Goal: Task Accomplishment & Management: Manage account settings

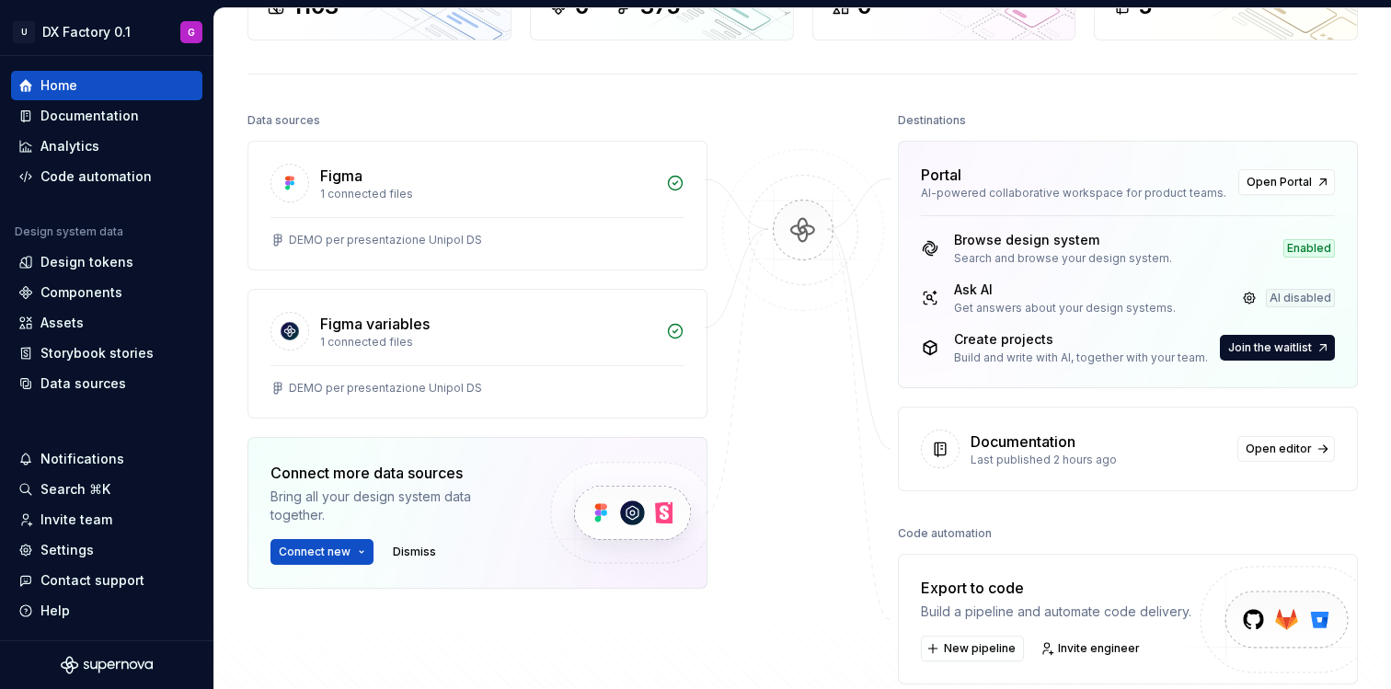
scroll to position [160, 0]
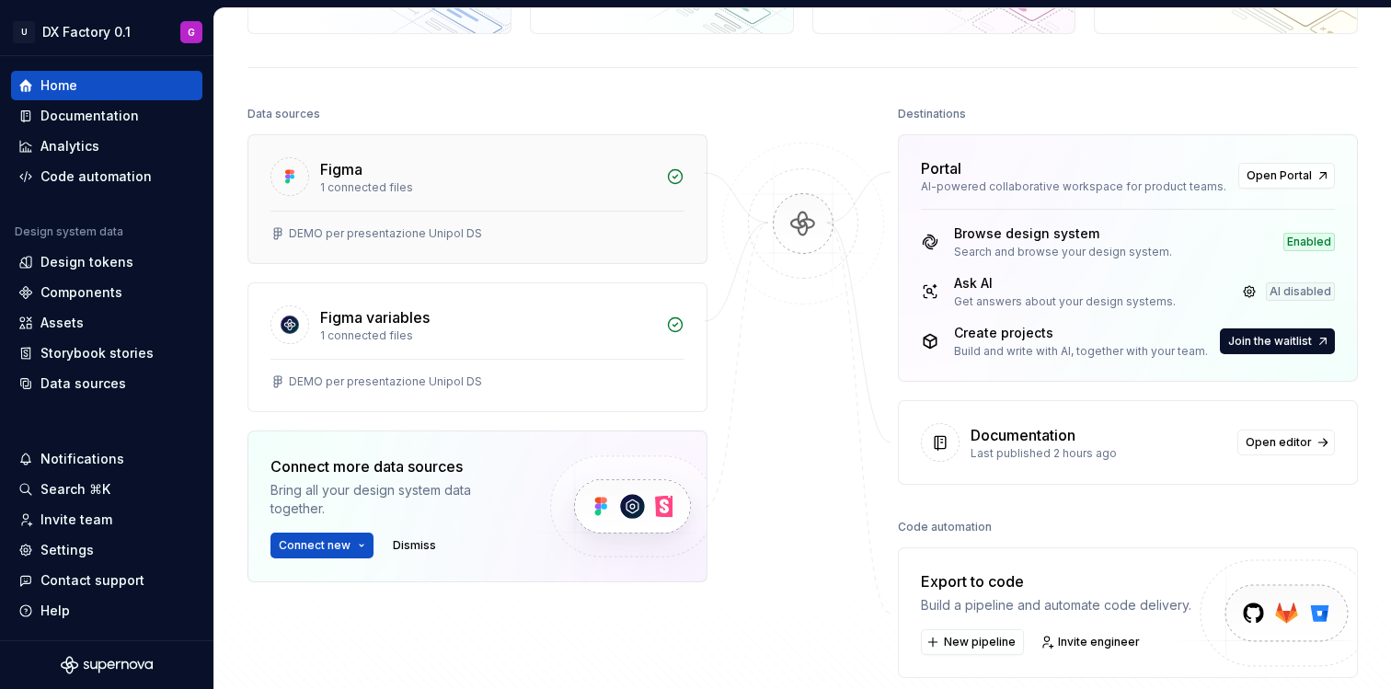
click at [392, 172] on div "Figma" at bounding box center [487, 169] width 335 height 22
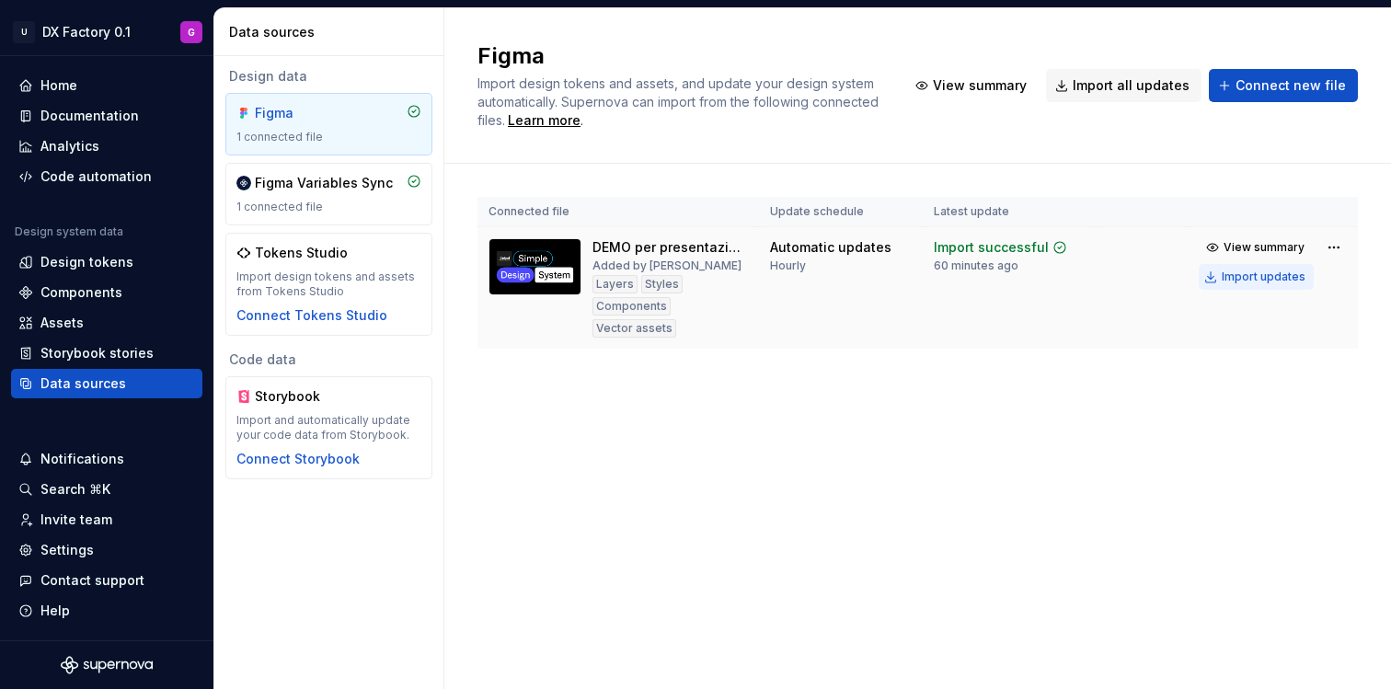
click at [1275, 280] on div "Import updates" at bounding box center [1263, 276] width 84 height 15
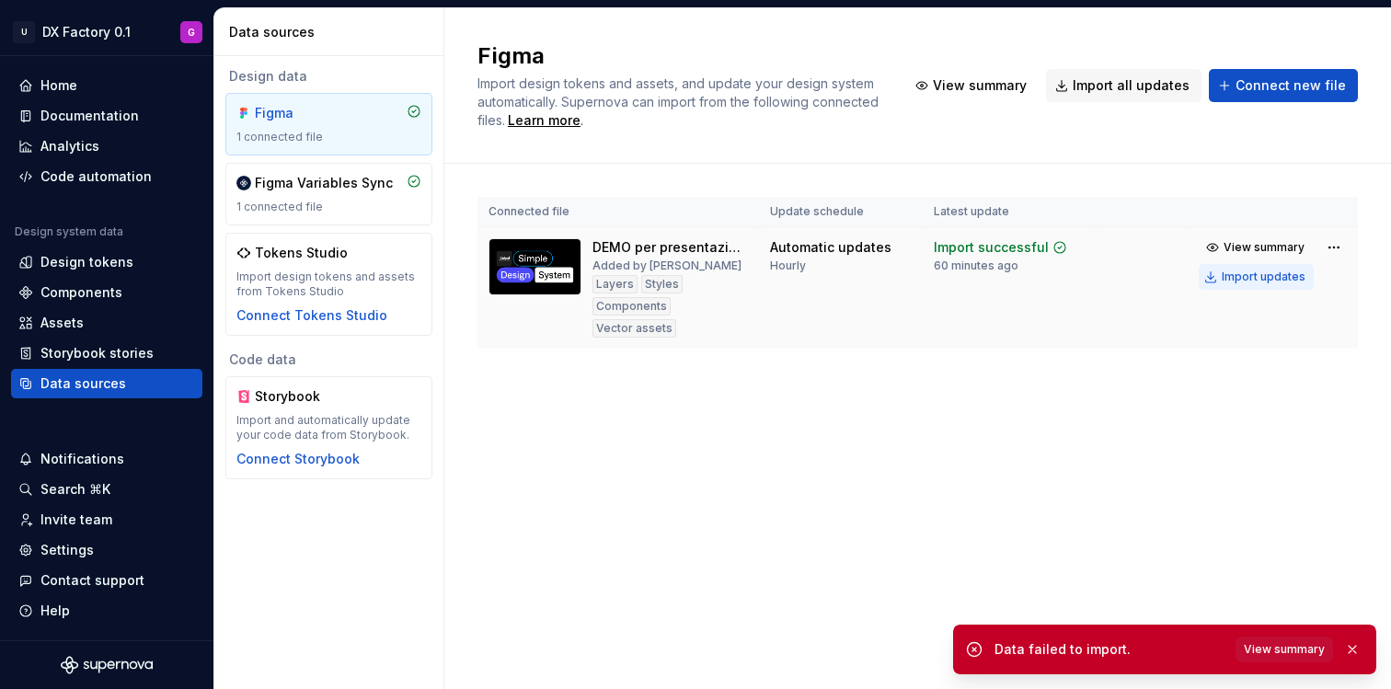
click at [1261, 277] on div "Import updates" at bounding box center [1263, 276] width 84 height 15
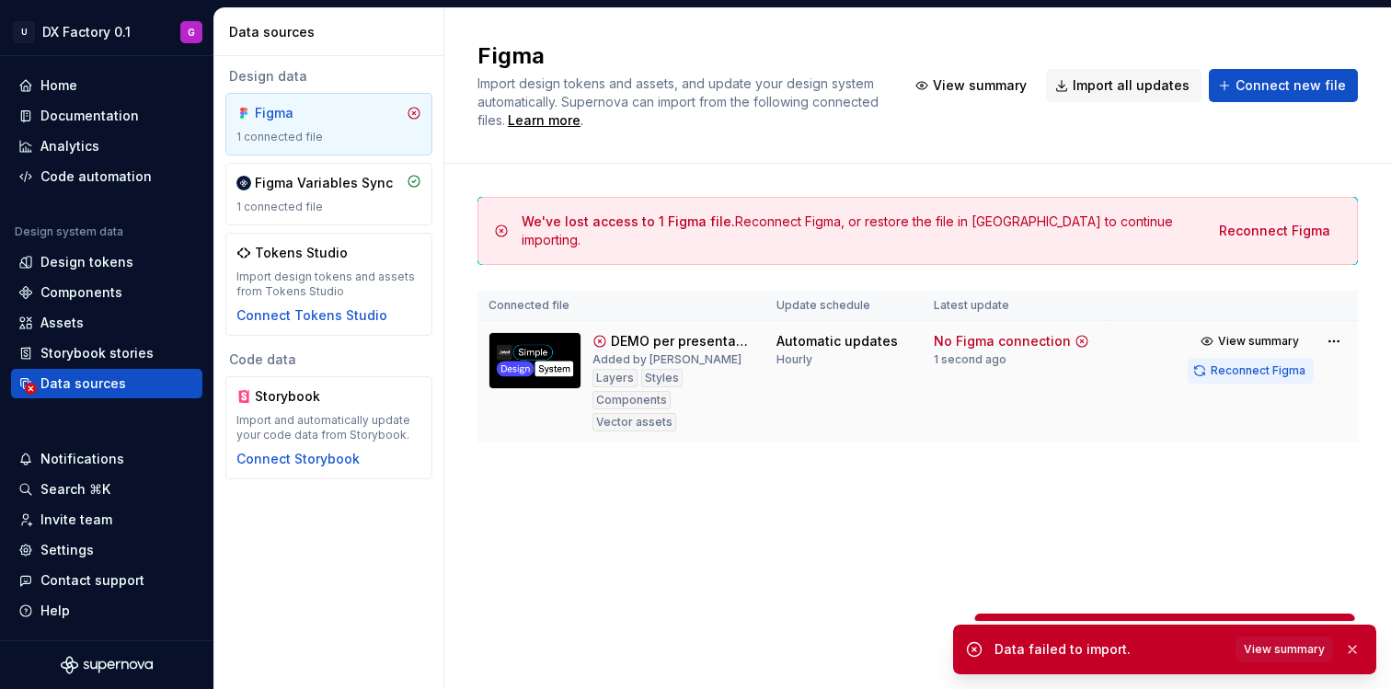
click at [1261, 371] on span "Reconnect Figma" at bounding box center [1257, 370] width 95 height 15
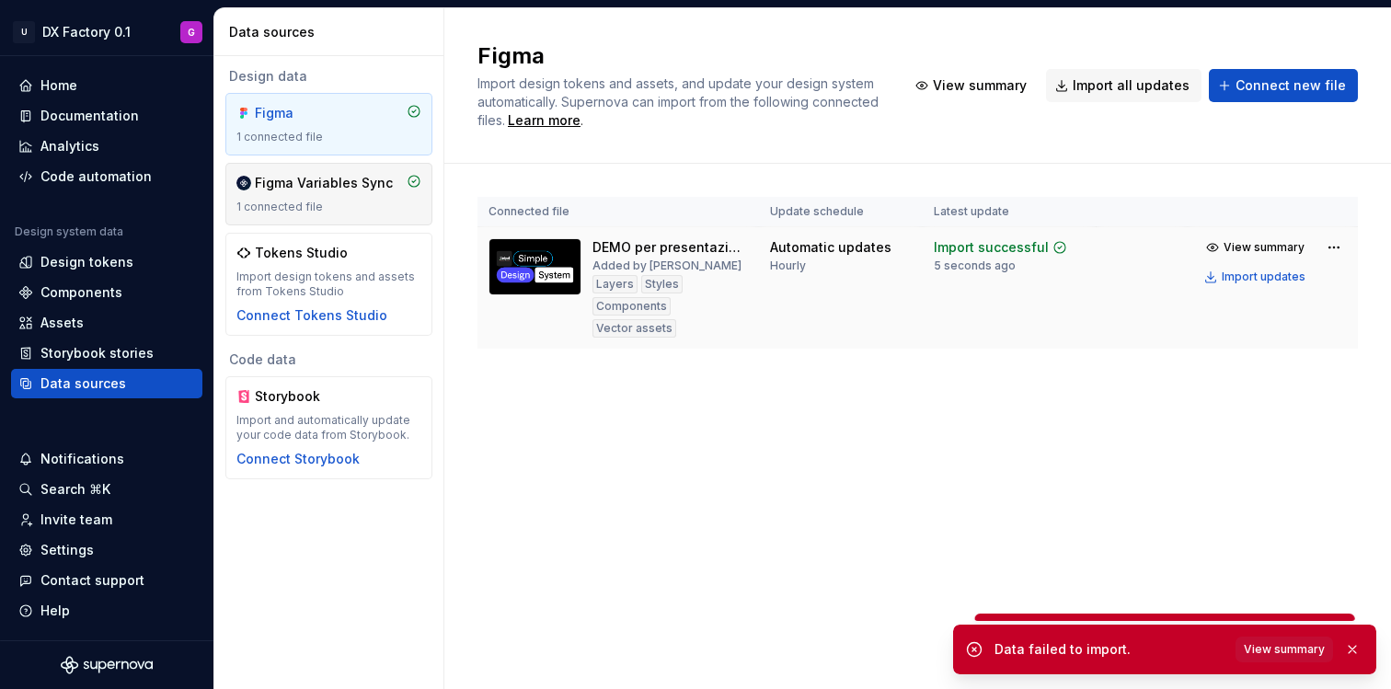
click at [337, 179] on div "Figma Variables Sync" at bounding box center [324, 183] width 138 height 18
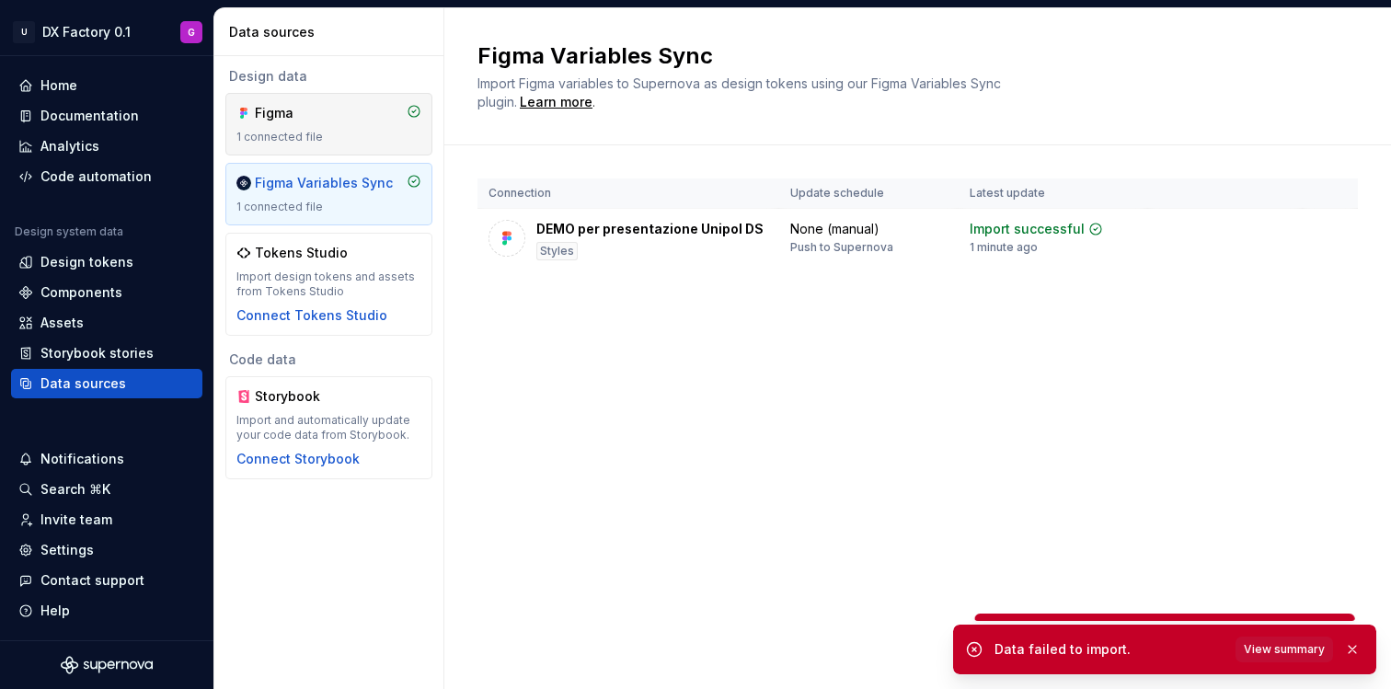
click at [301, 120] on div "Figma" at bounding box center [299, 113] width 88 height 18
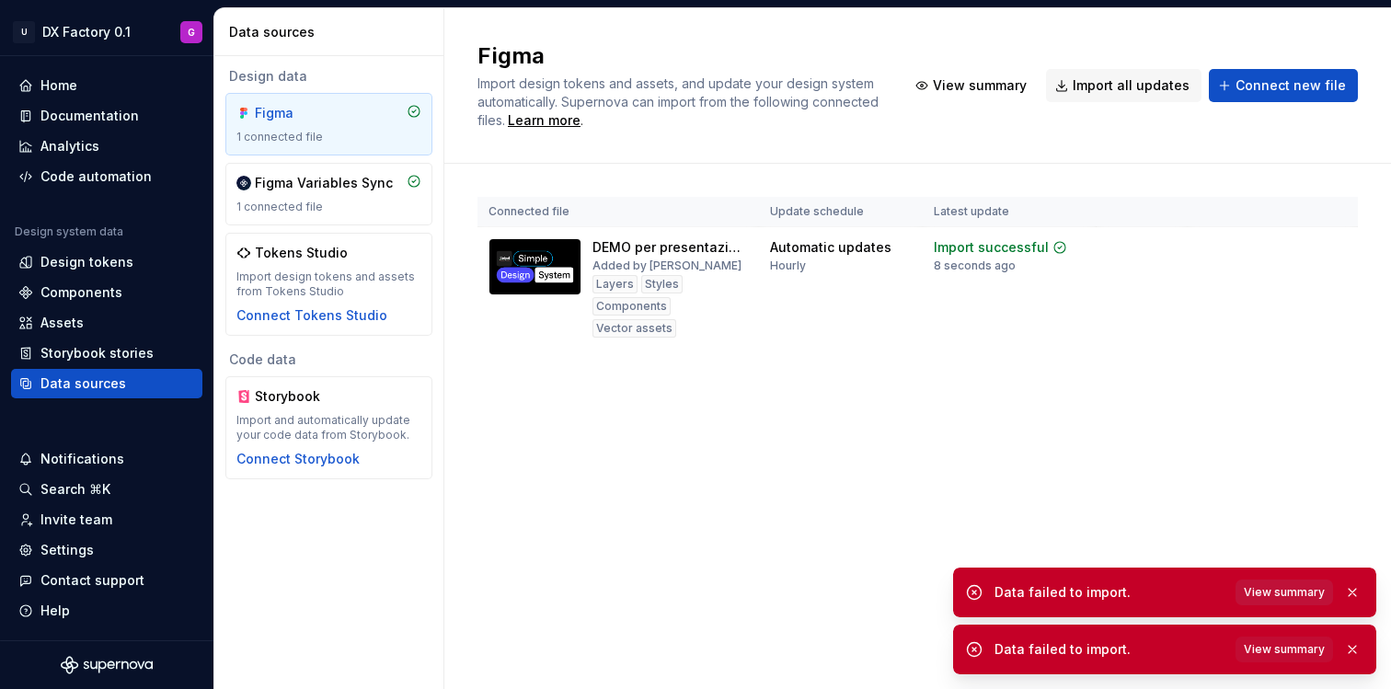
click at [1297, 595] on span "View summary" at bounding box center [1283, 592] width 81 height 15
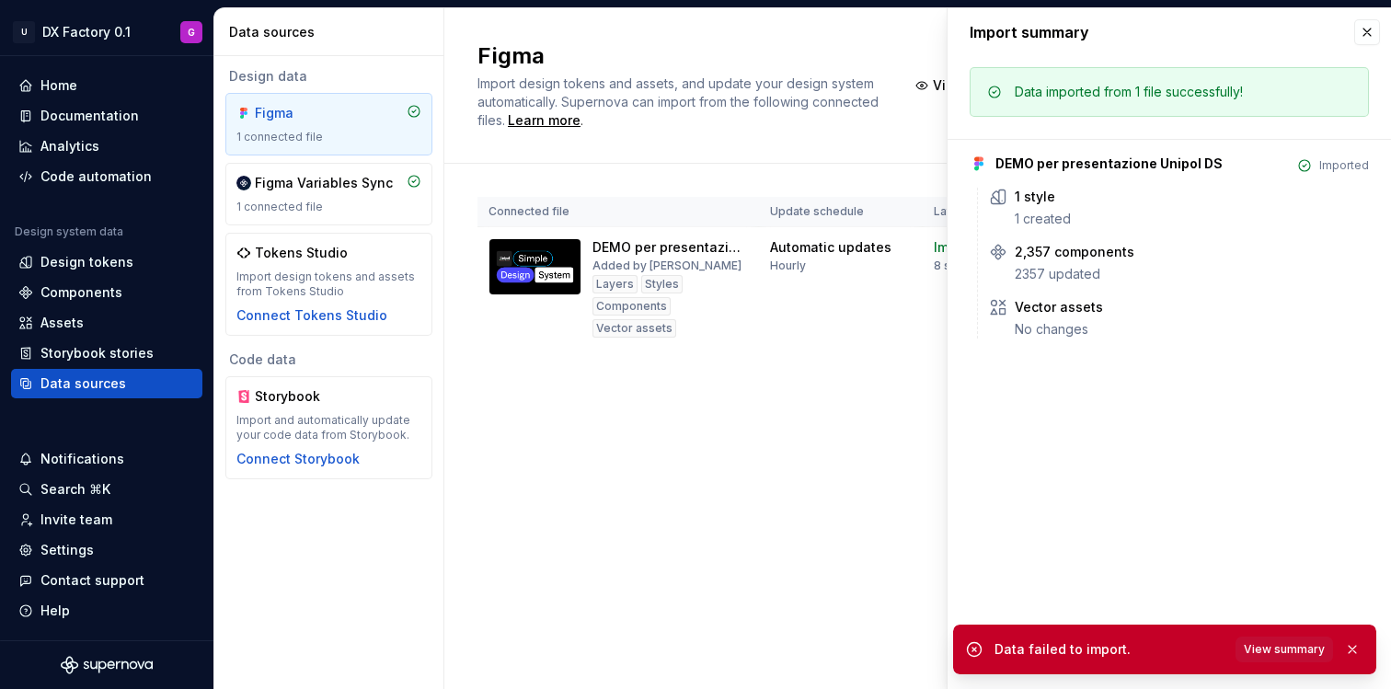
click at [818, 453] on div "Figma Import design tokens and assets, and update your design system automatica…" at bounding box center [917, 348] width 946 height 681
click at [1370, 38] on button "button" at bounding box center [1367, 32] width 26 height 26
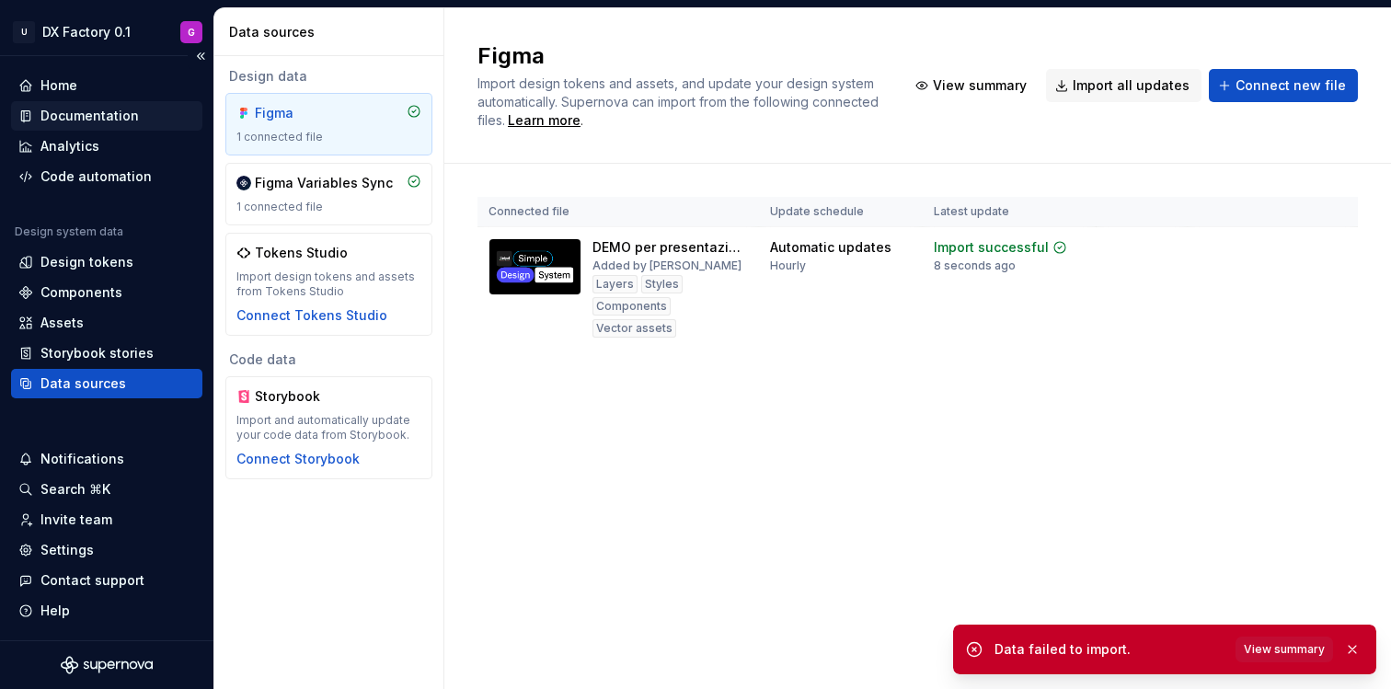
click at [50, 109] on div "Documentation" at bounding box center [89, 116] width 98 height 18
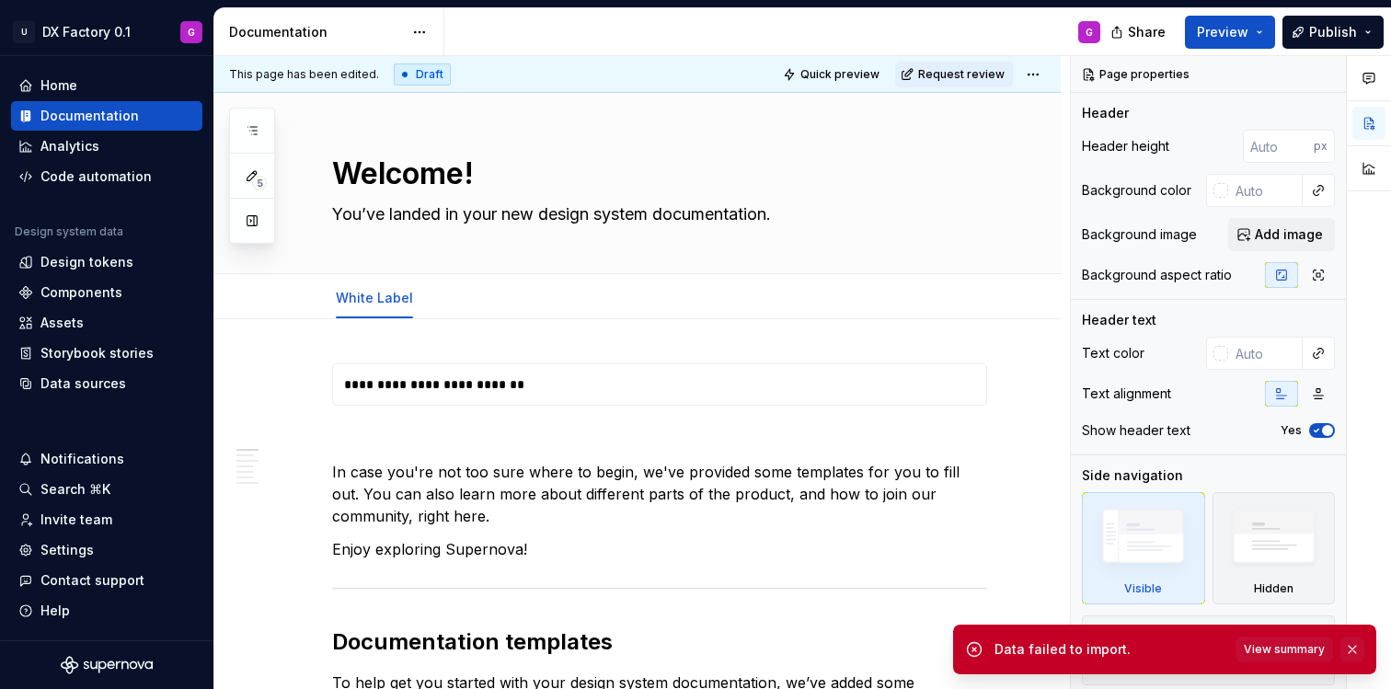
click at [1352, 647] on button "button" at bounding box center [1352, 649] width 24 height 26
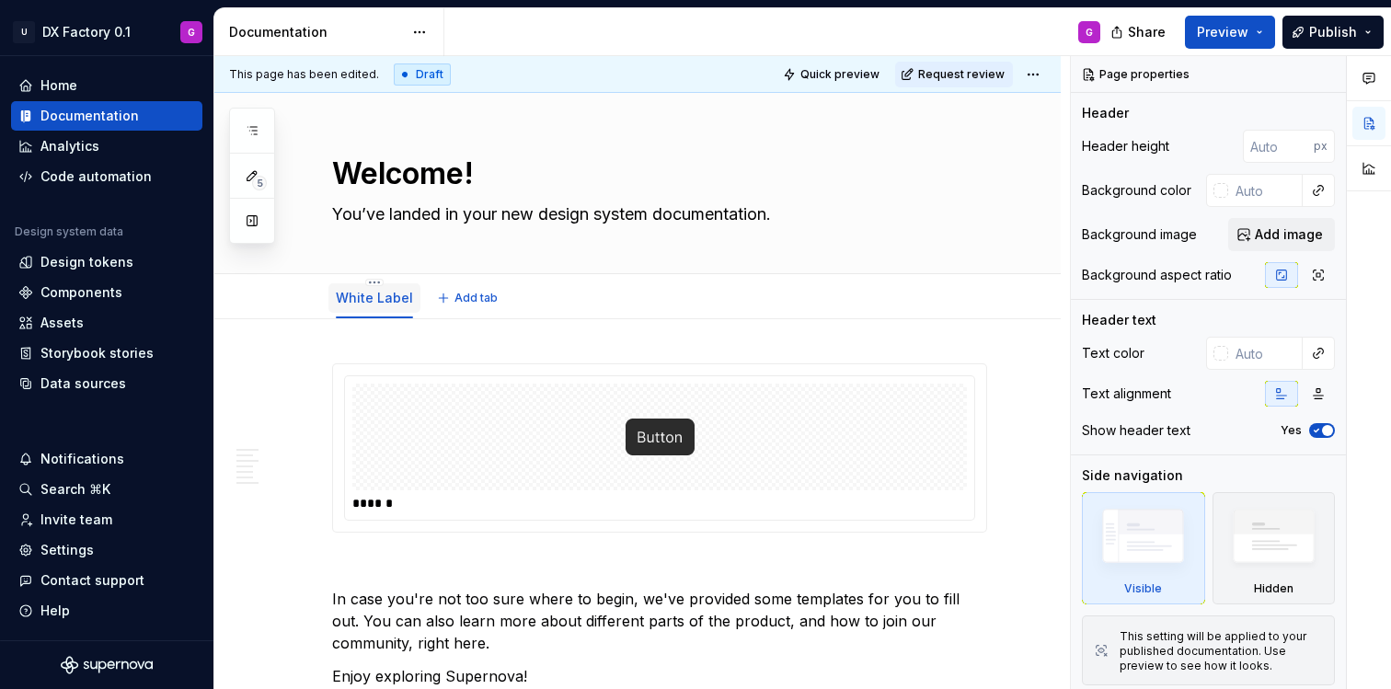
click at [395, 289] on div "White Label" at bounding box center [374, 298] width 77 height 18
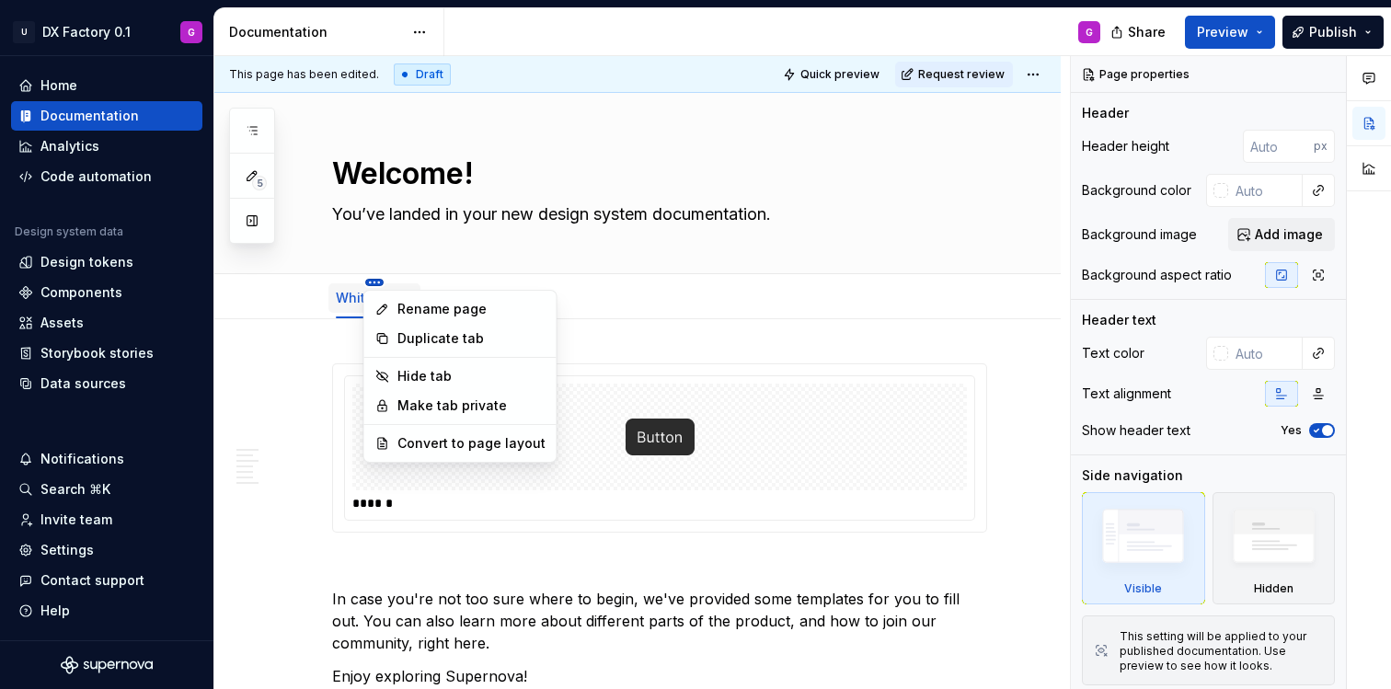
click at [375, 284] on html "U DX Factory 0.1 G Home Documentation Analytics Code automation Design system d…" at bounding box center [695, 344] width 1391 height 689
click at [441, 443] on div "Convert to page layout" at bounding box center [471, 443] width 148 height 18
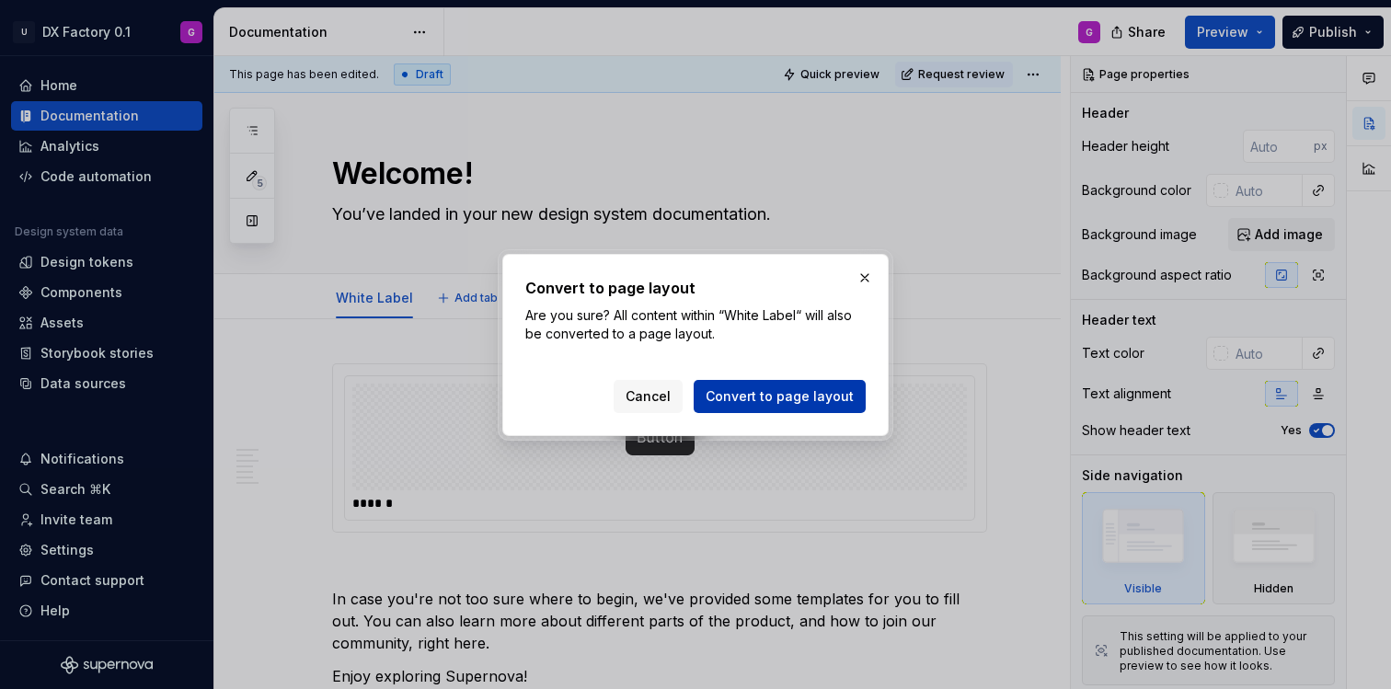
click at [760, 401] on span "Convert to page layout" at bounding box center [779, 396] width 148 height 18
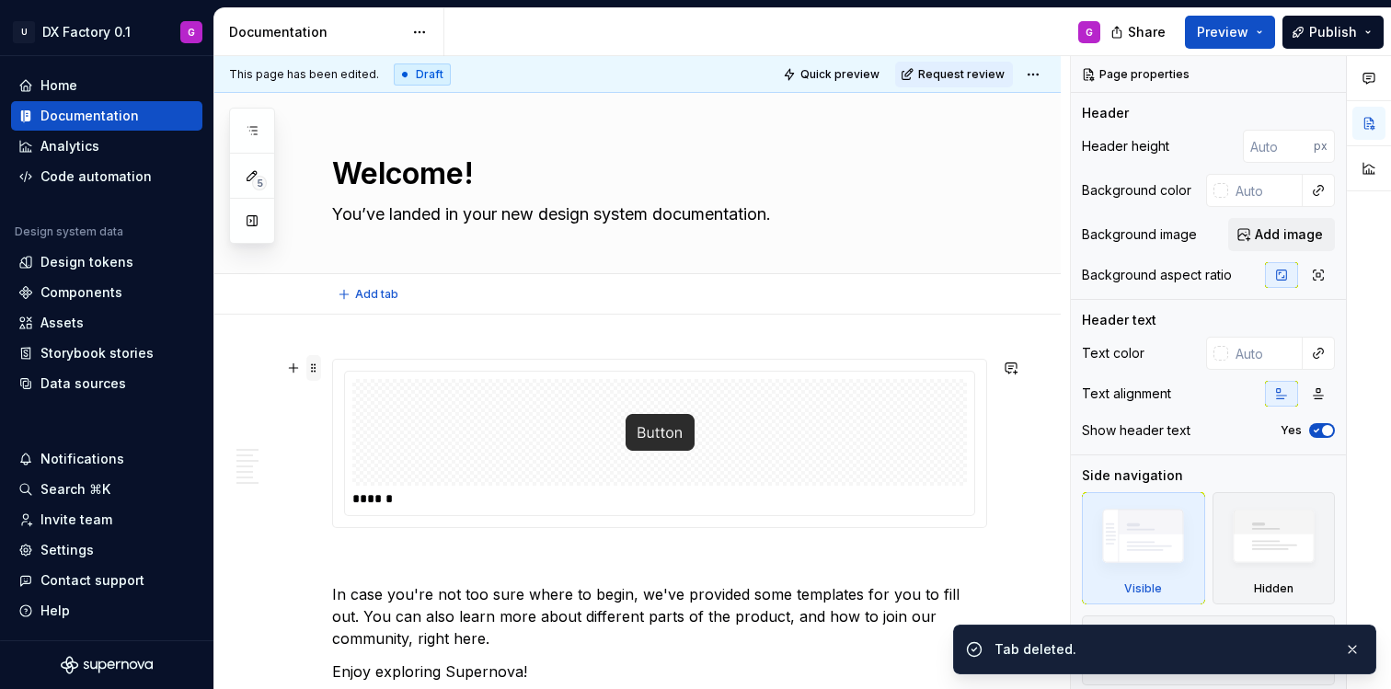
click at [311, 365] on span at bounding box center [313, 368] width 15 height 26
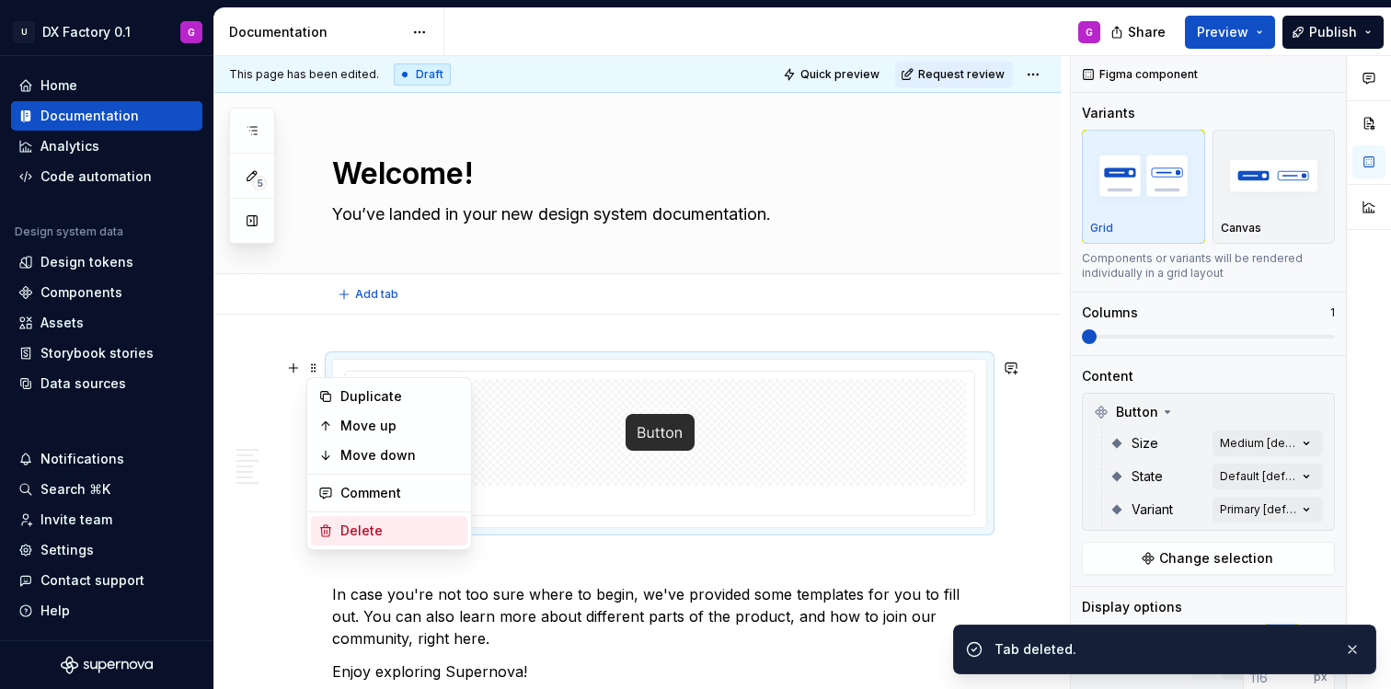
click at [379, 525] on div "Delete" at bounding box center [400, 530] width 120 height 18
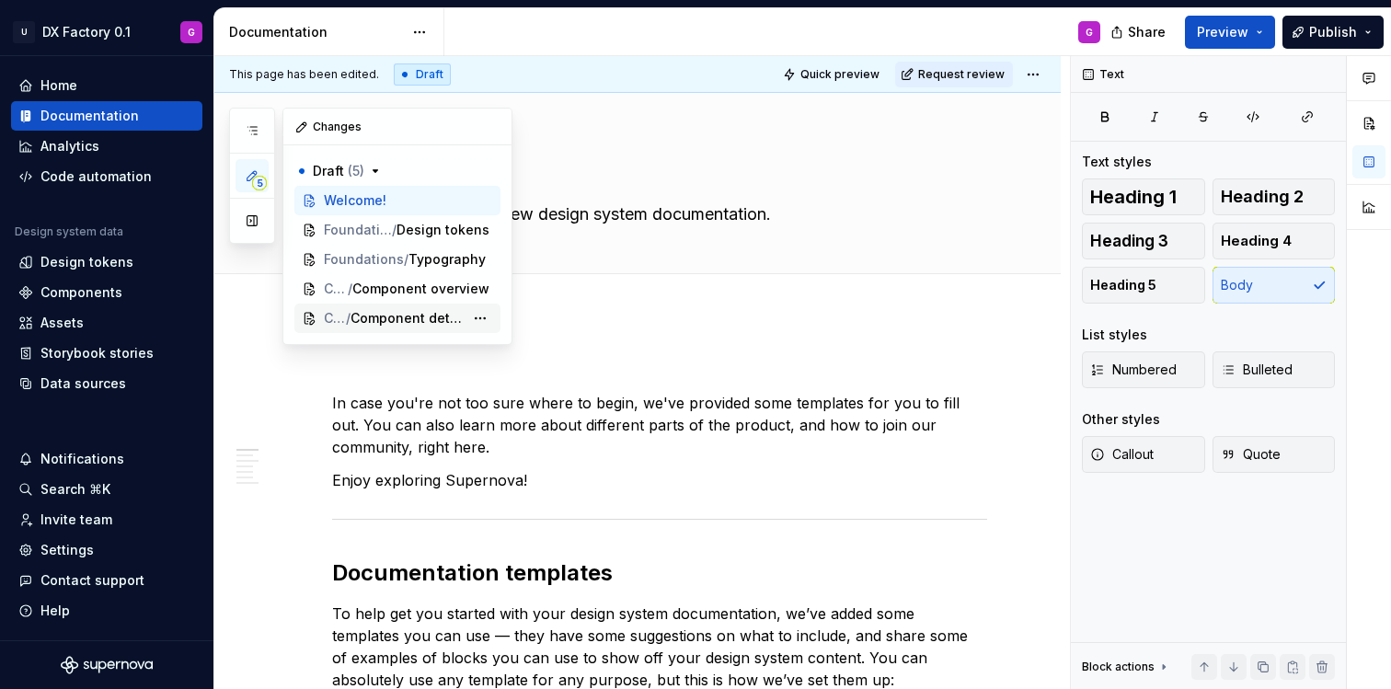
click at [429, 314] on span "Component detail" at bounding box center [406, 318] width 113 height 18
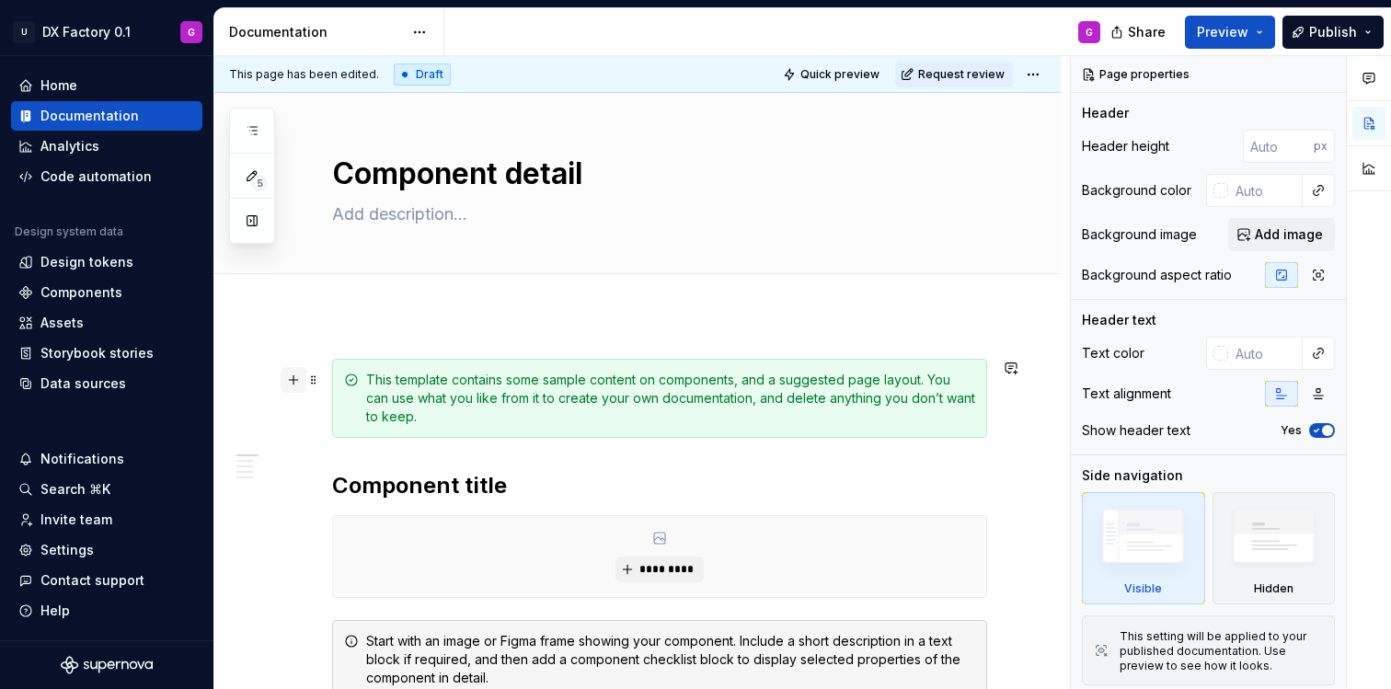
click at [295, 383] on button "button" at bounding box center [293, 380] width 26 height 26
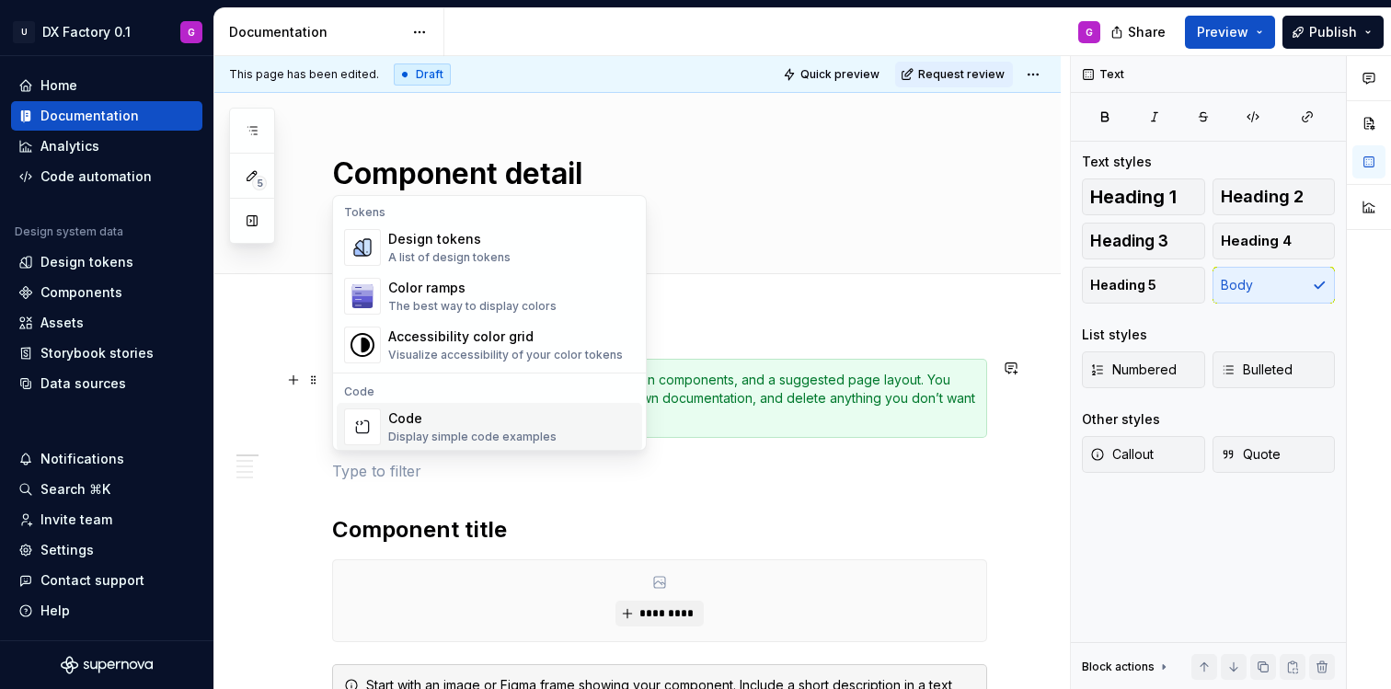
scroll to position [1225, 0]
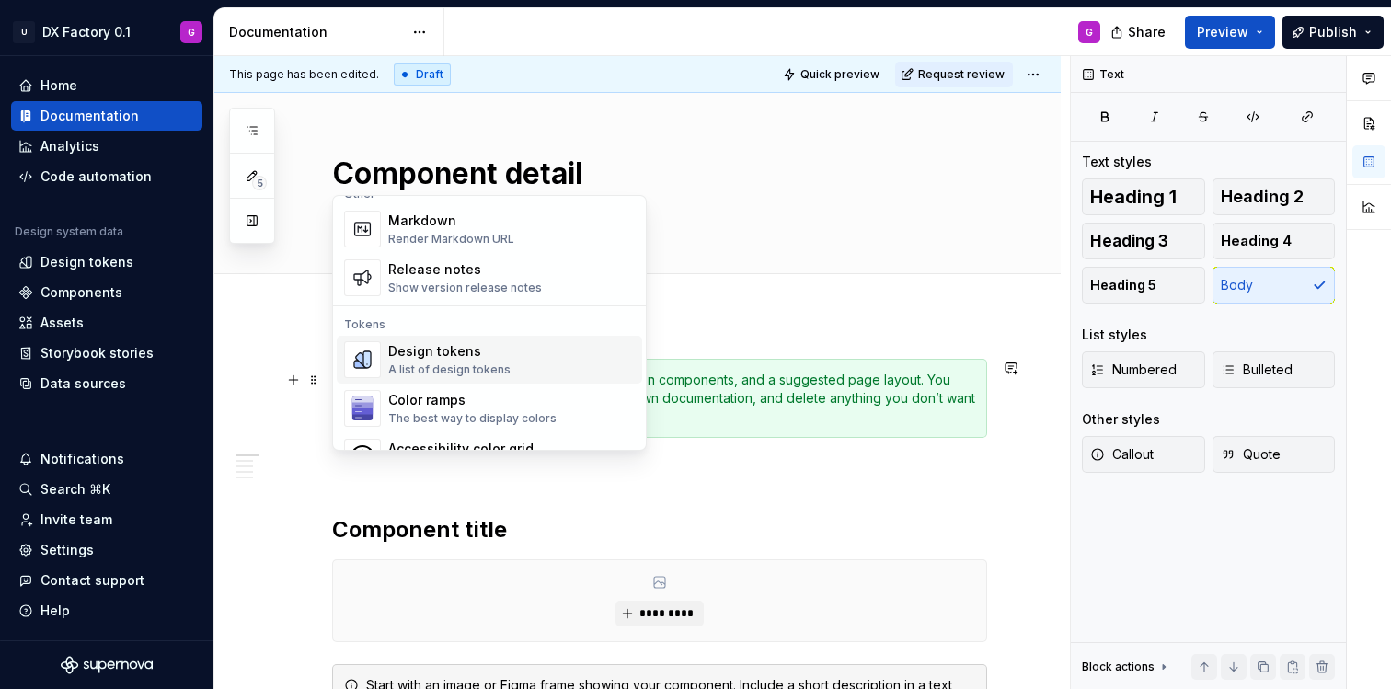
click at [515, 358] on div "Design tokens A list of design tokens" at bounding box center [511, 359] width 246 height 37
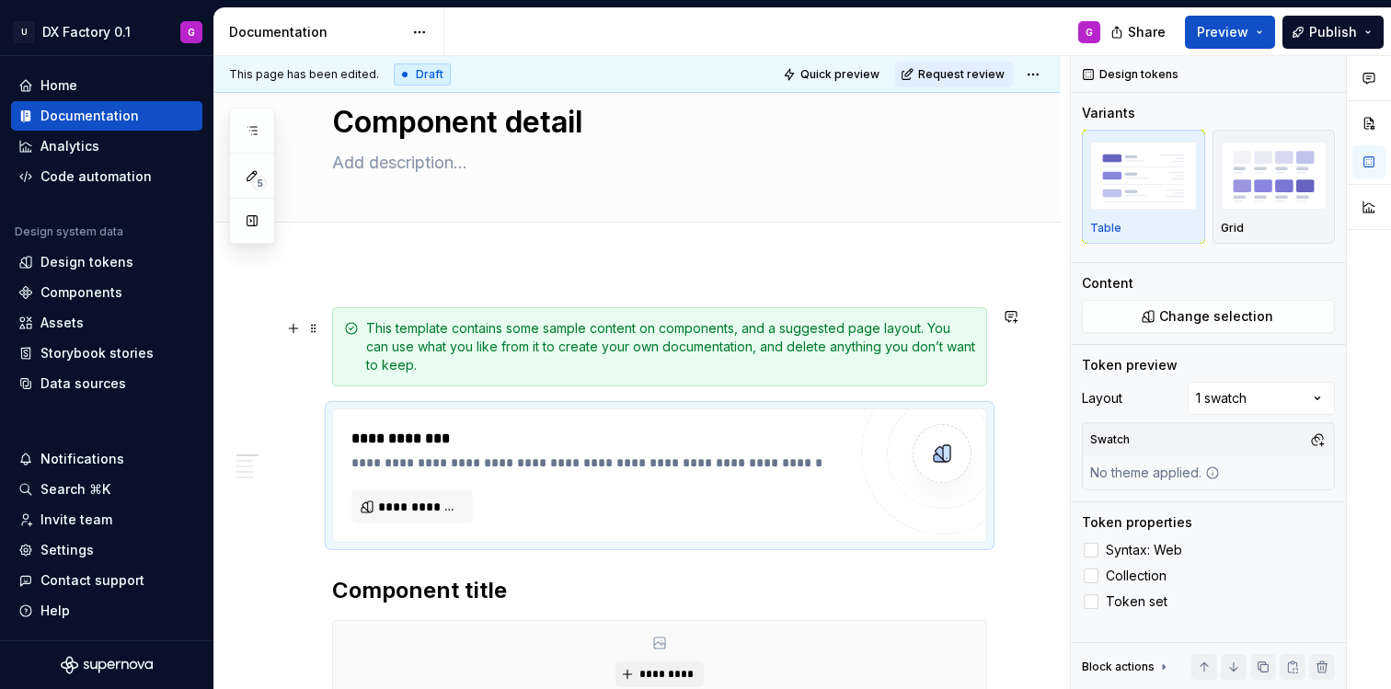
scroll to position [52, 0]
click at [426, 503] on span "**********" at bounding box center [419, 507] width 83 height 18
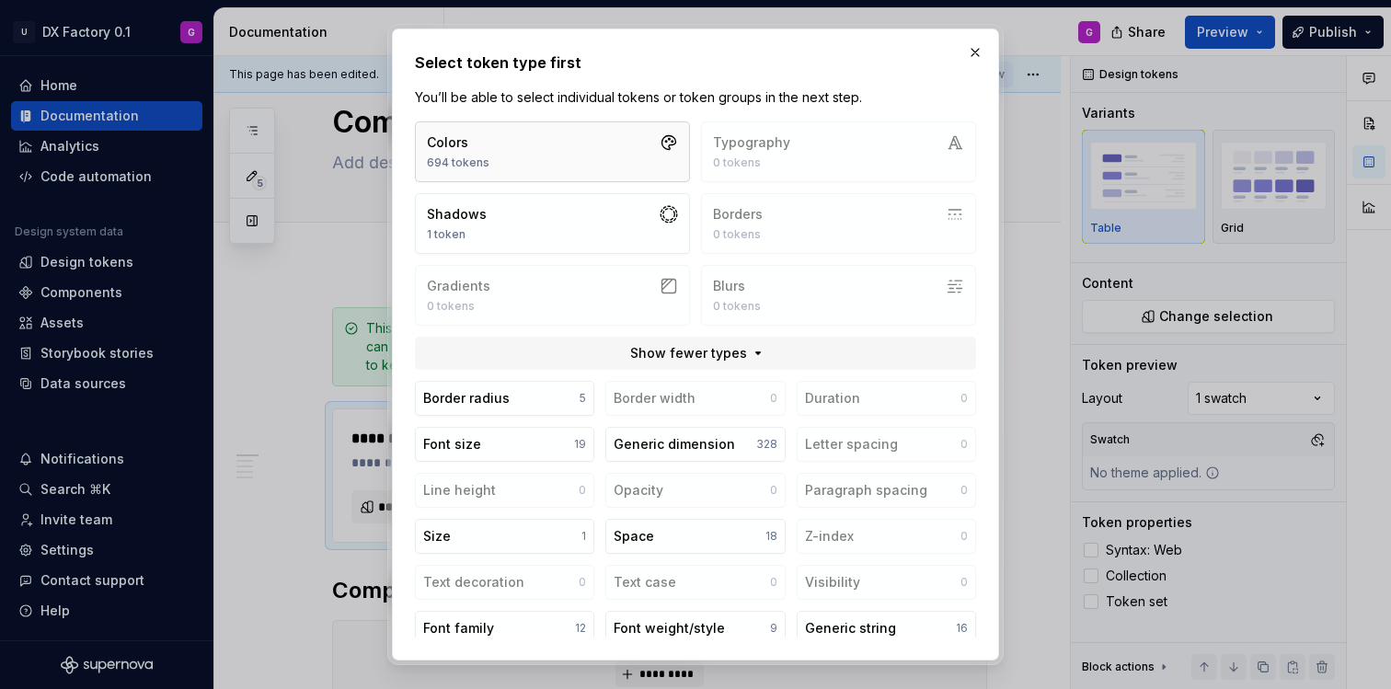
click at [556, 159] on button "Colors 694 tokens" at bounding box center [552, 151] width 275 height 61
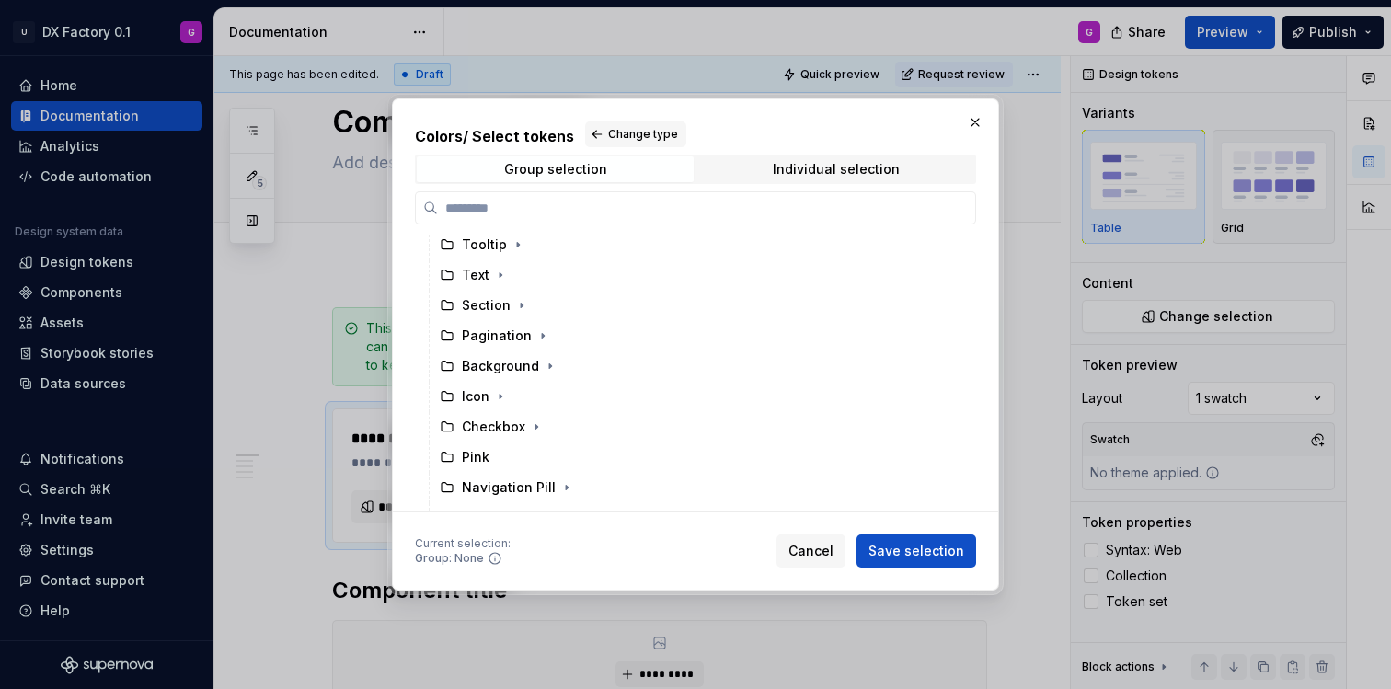
scroll to position [0, 0]
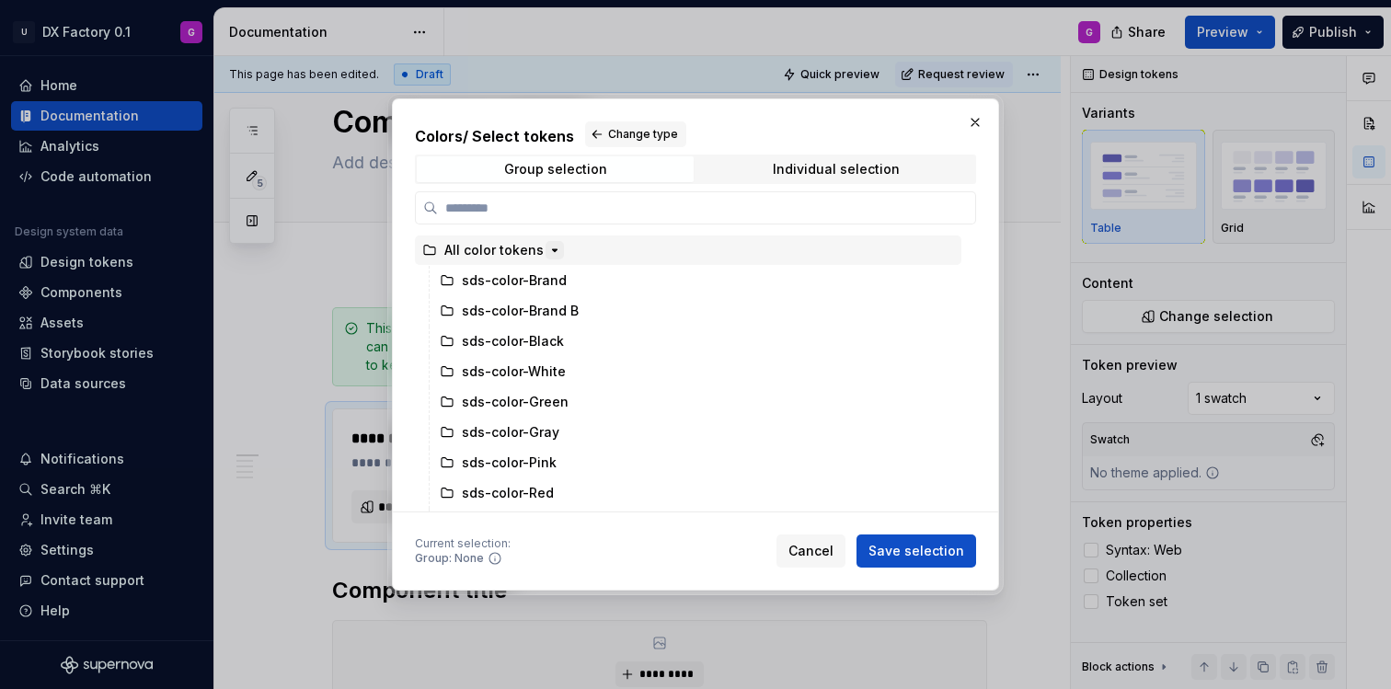
click at [553, 246] on icon "button" at bounding box center [554, 250] width 15 height 15
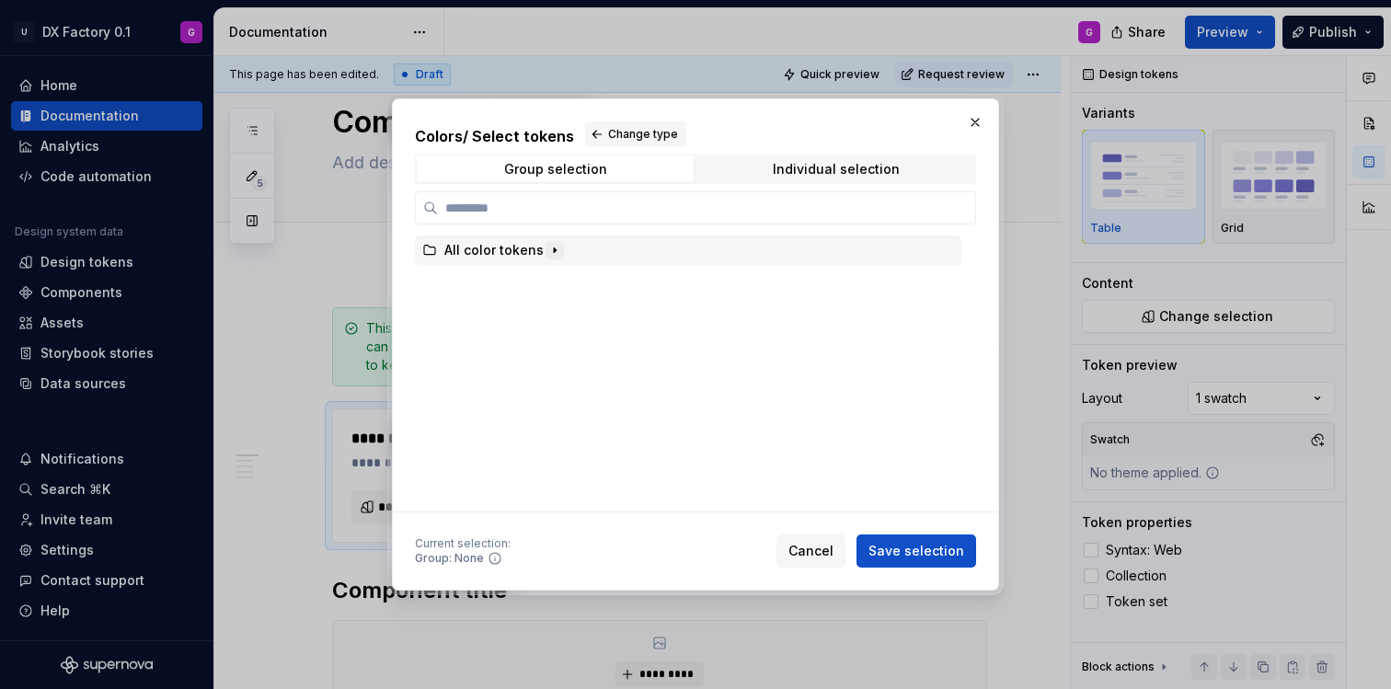
click at [553, 246] on icon "button" at bounding box center [554, 250] width 15 height 15
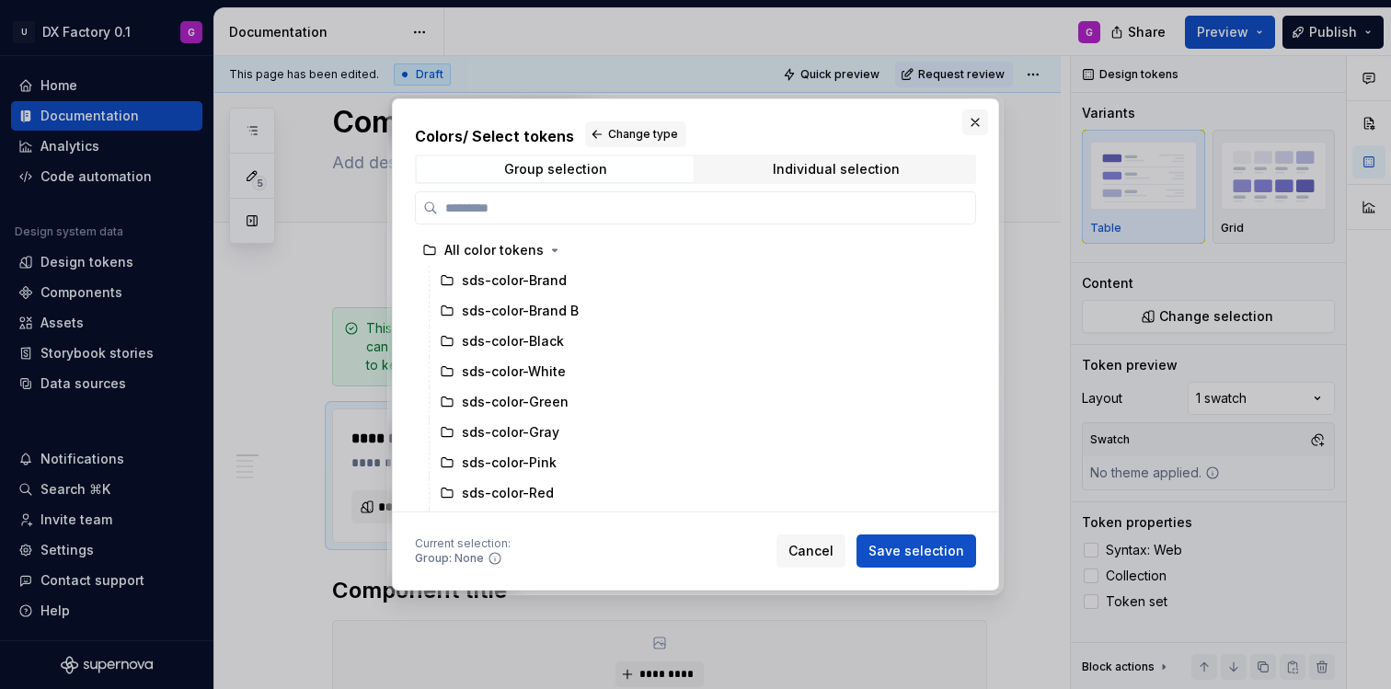
click at [972, 116] on button "button" at bounding box center [975, 122] width 26 height 26
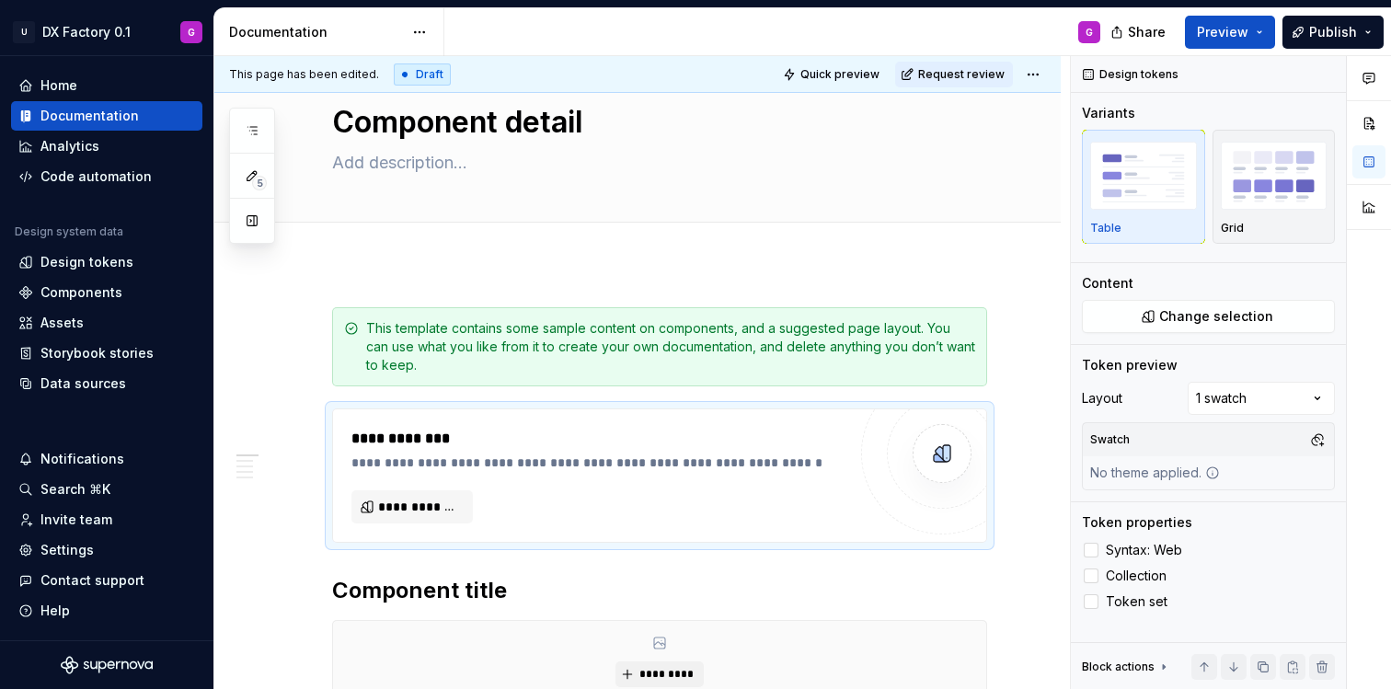
type textarea "*"
click at [316, 419] on span at bounding box center [313, 418] width 15 height 26
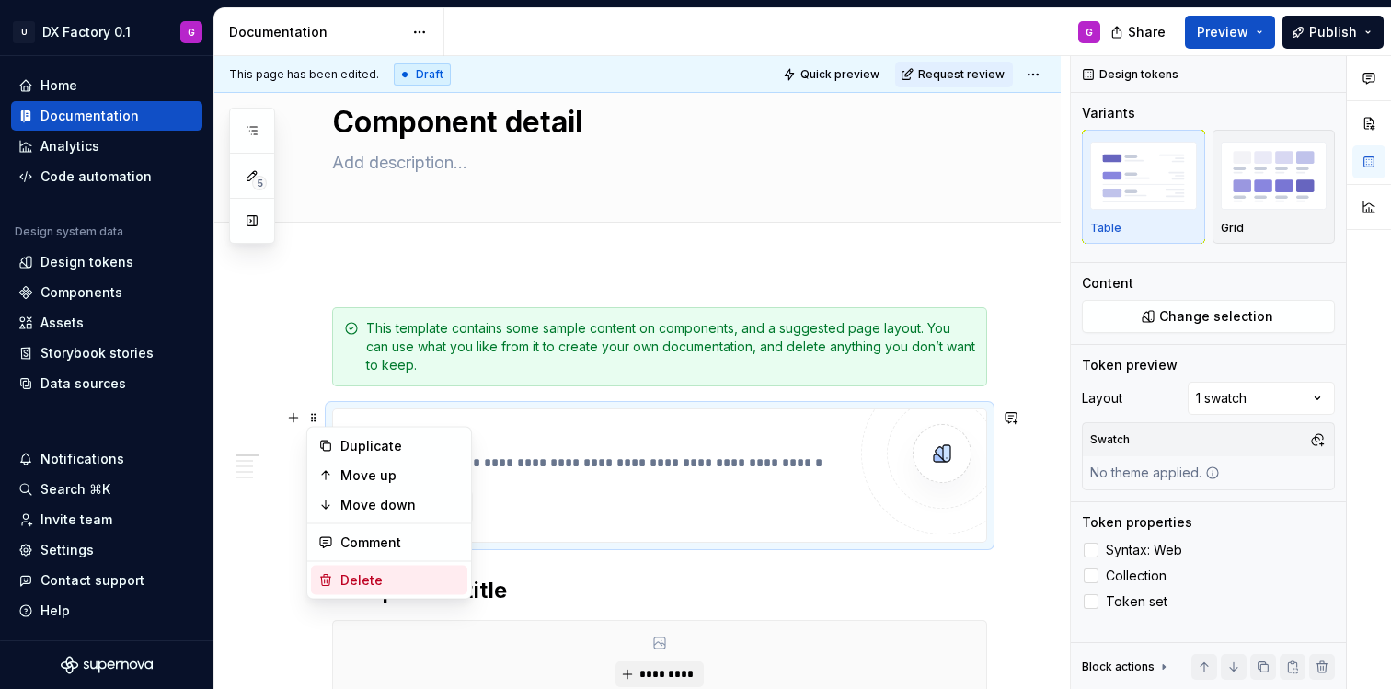
click at [381, 576] on div "Delete" at bounding box center [400, 580] width 120 height 18
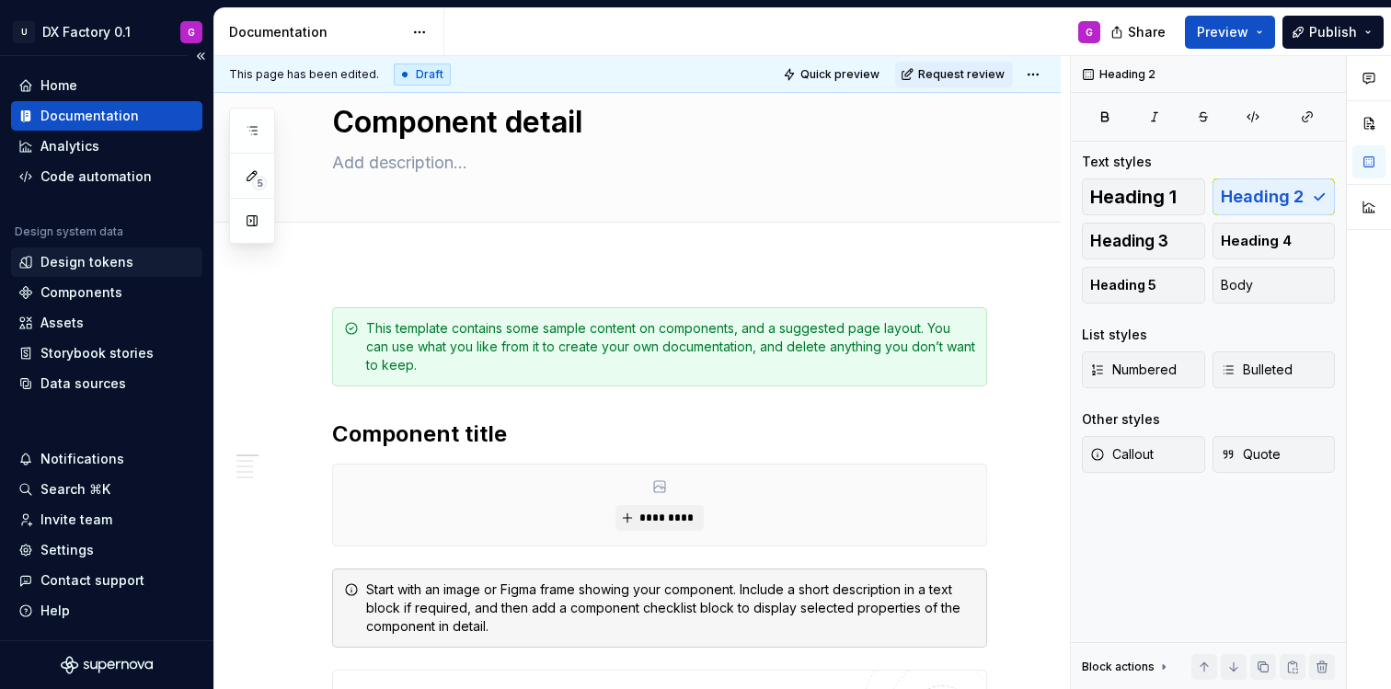
click at [78, 266] on div "Design tokens" at bounding box center [86, 262] width 93 height 18
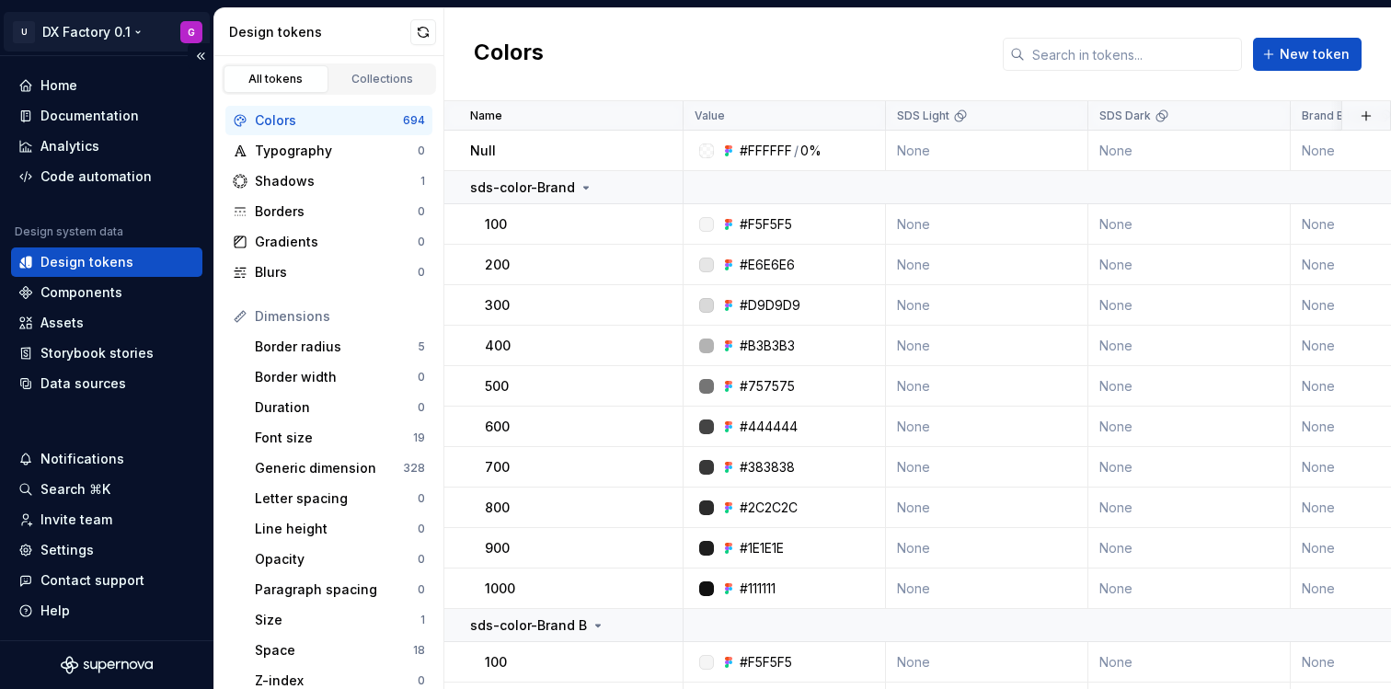
click at [141, 31] on html "U DX Factory 0.1 G Home Documentation Analytics Code automation Design system d…" at bounding box center [695, 344] width 1391 height 689
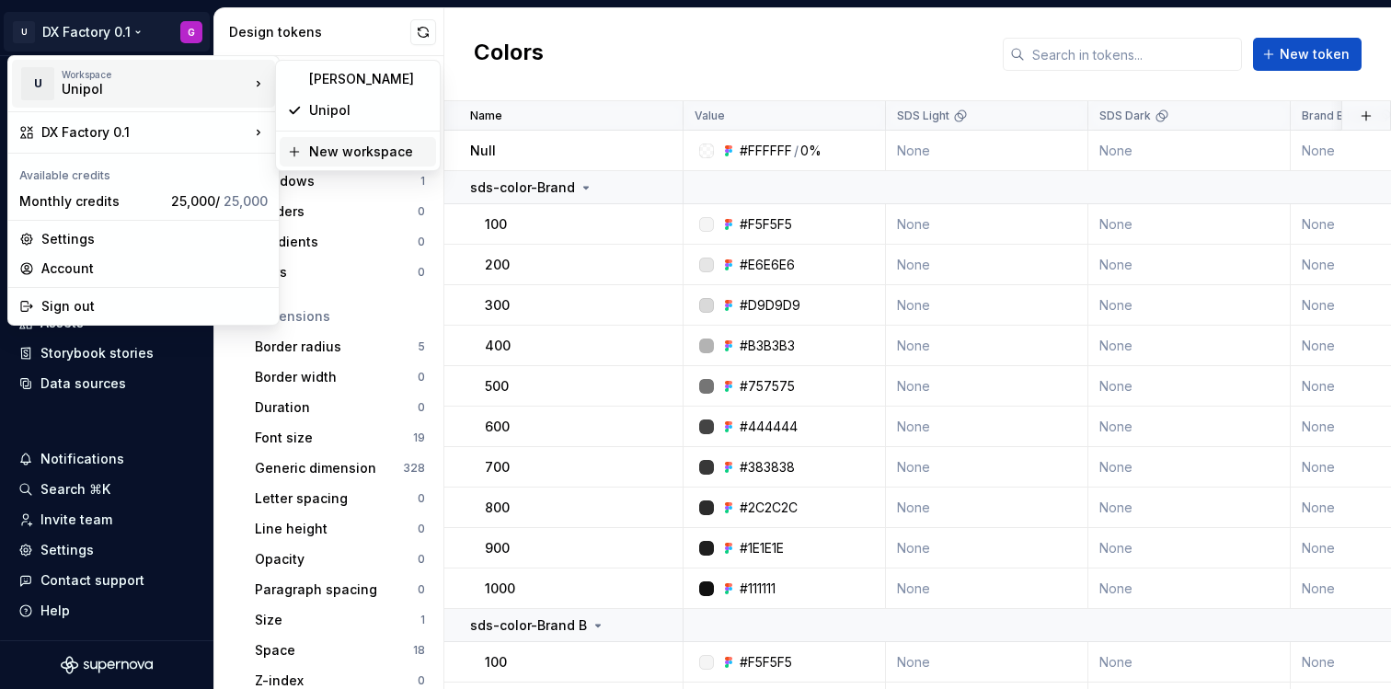
click at [370, 156] on div "New workspace" at bounding box center [369, 152] width 120 height 18
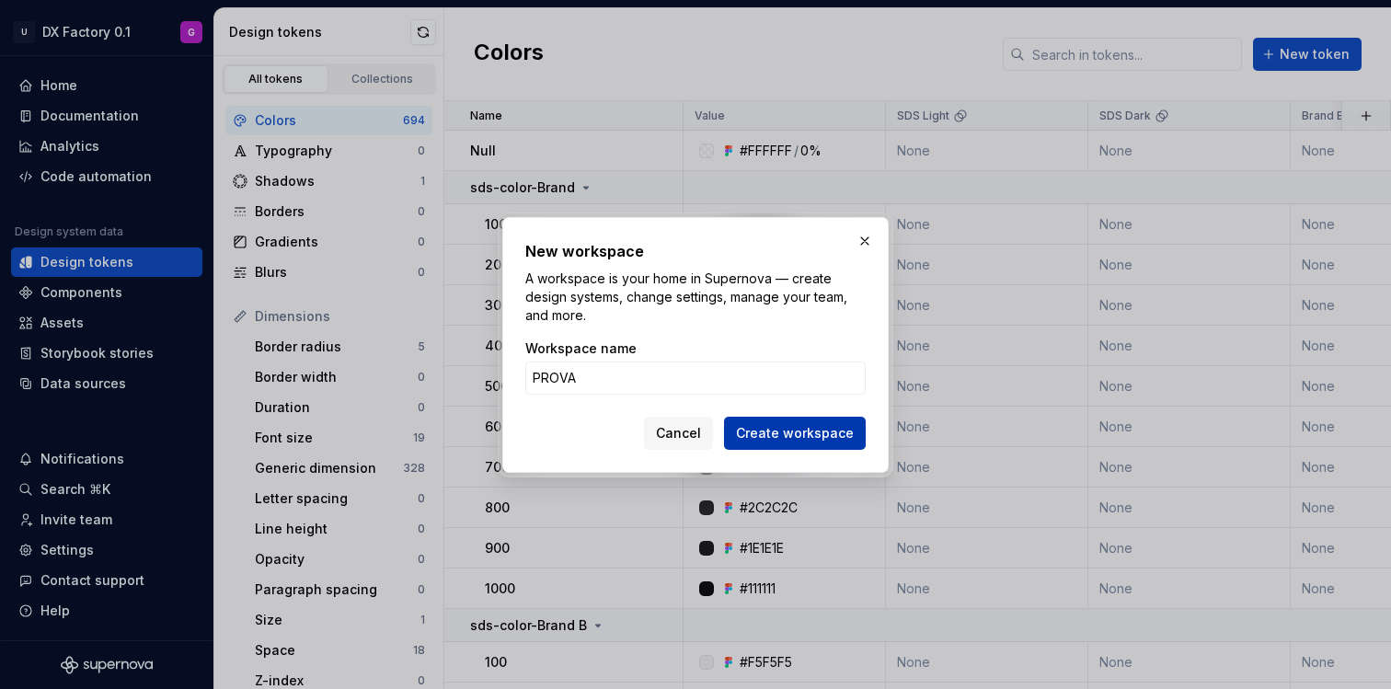
type input "PROVA"
click at [787, 426] on span "Create workspace" at bounding box center [795, 433] width 118 height 18
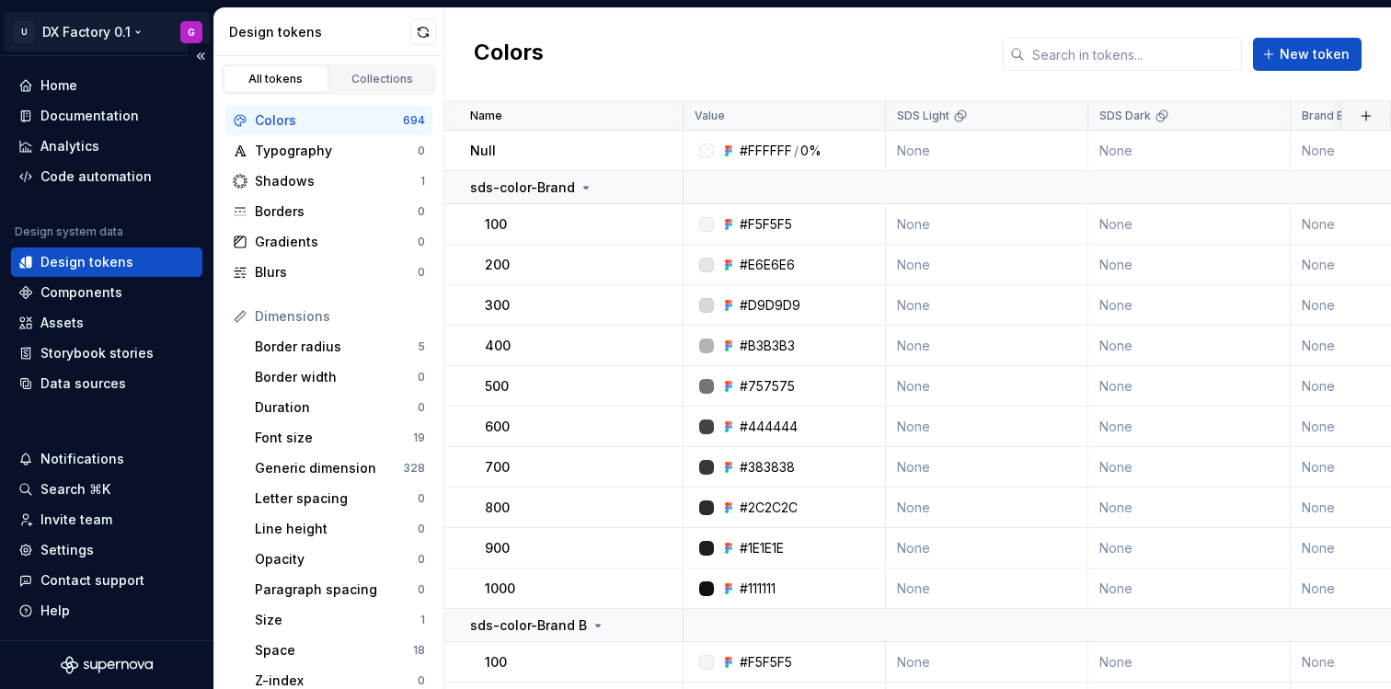
click at [106, 23] on html "U DX Factory 0.1 G Home Documentation Analytics Code automation Design system d…" at bounding box center [695, 344] width 1391 height 689
